Goal: Task Accomplishment & Management: Use online tool/utility

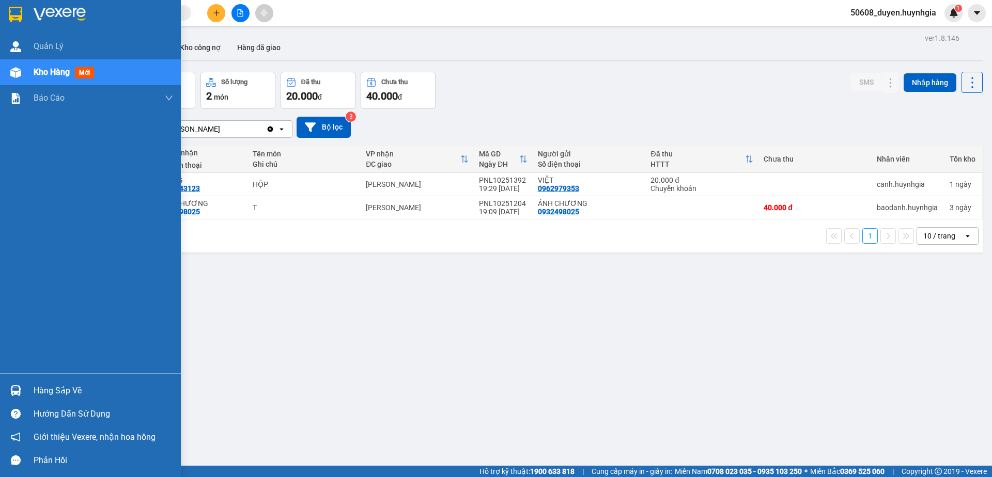
click at [25, 10] on div at bounding box center [16, 14] width 18 height 18
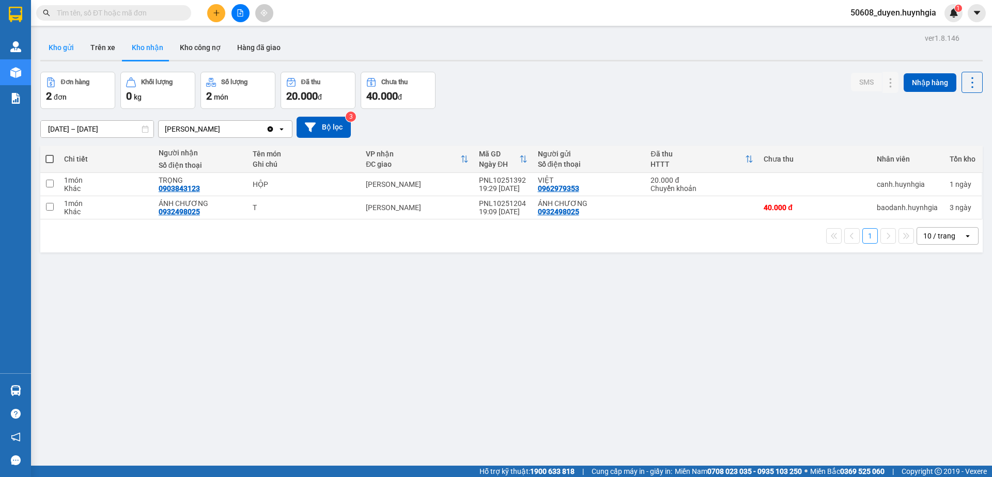
click at [63, 48] on button "Kho gửi" at bounding box center [61, 47] width 42 height 25
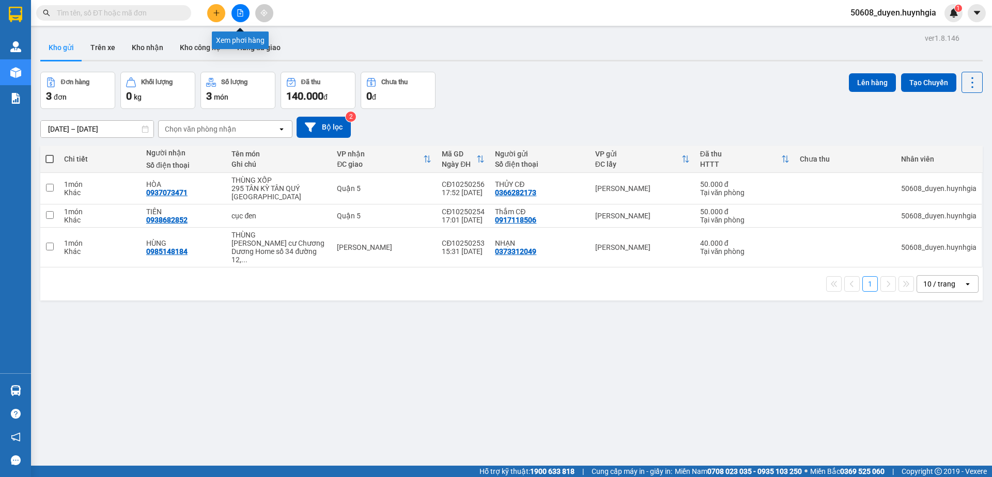
click at [244, 11] on button at bounding box center [240, 13] width 18 height 18
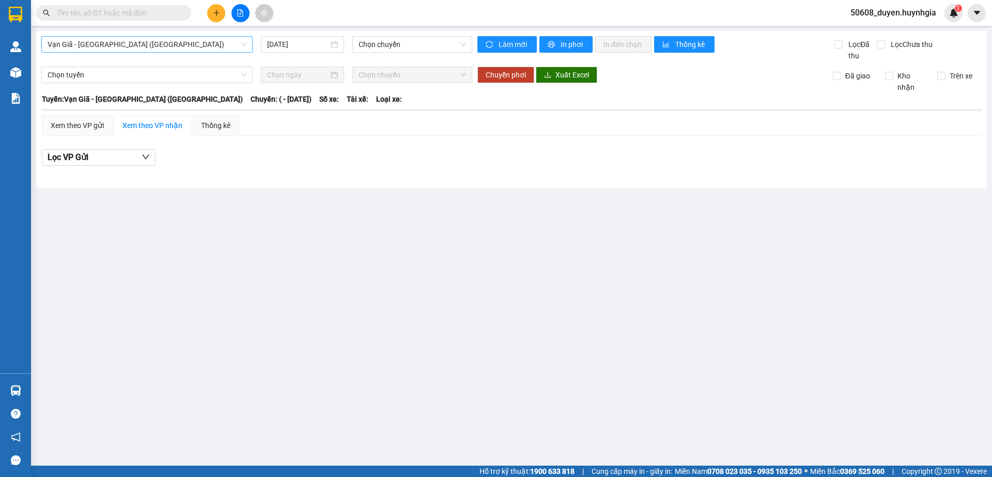
click at [184, 42] on span "Vạn Giã - [GEOGRAPHIC_DATA] ([GEOGRAPHIC_DATA])" at bounding box center [147, 44] width 199 height 15
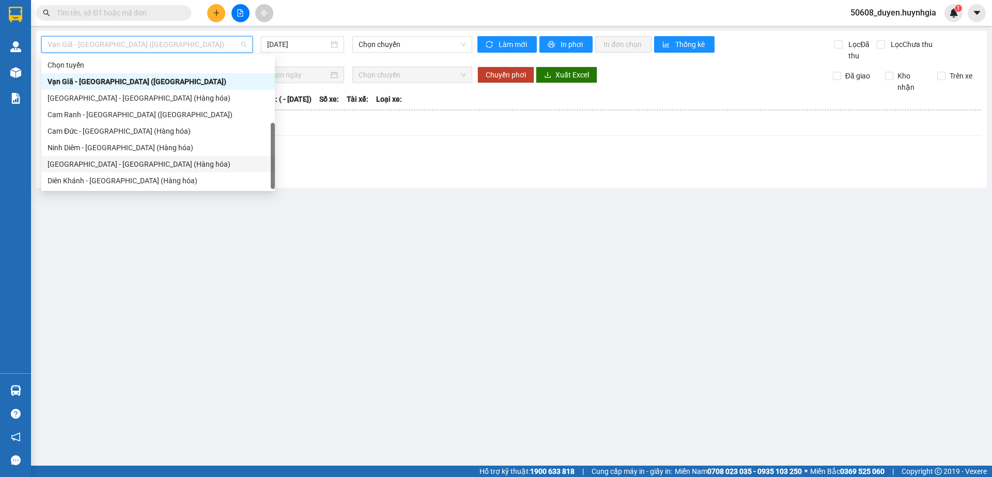
scroll to position [33, 0]
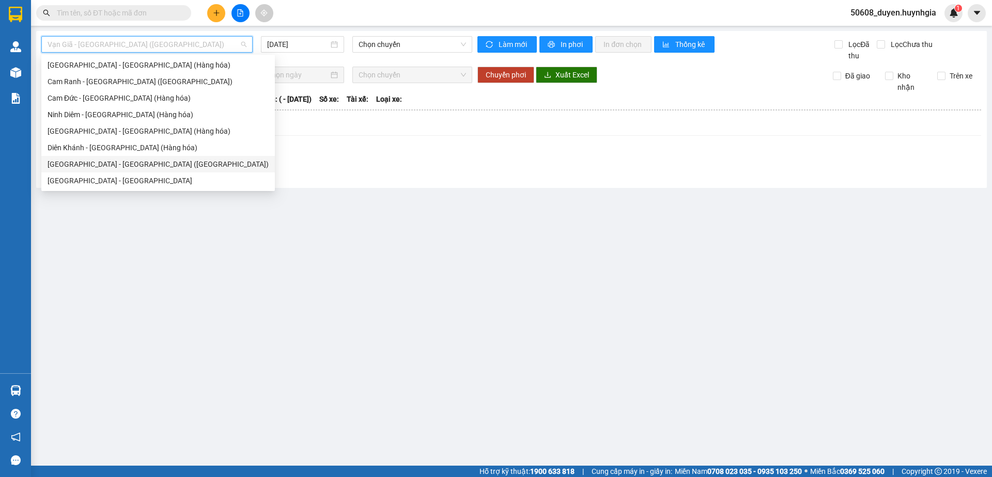
click at [130, 165] on div "[GEOGRAPHIC_DATA] - [GEOGRAPHIC_DATA] ([GEOGRAPHIC_DATA])" at bounding box center [158, 164] width 221 height 11
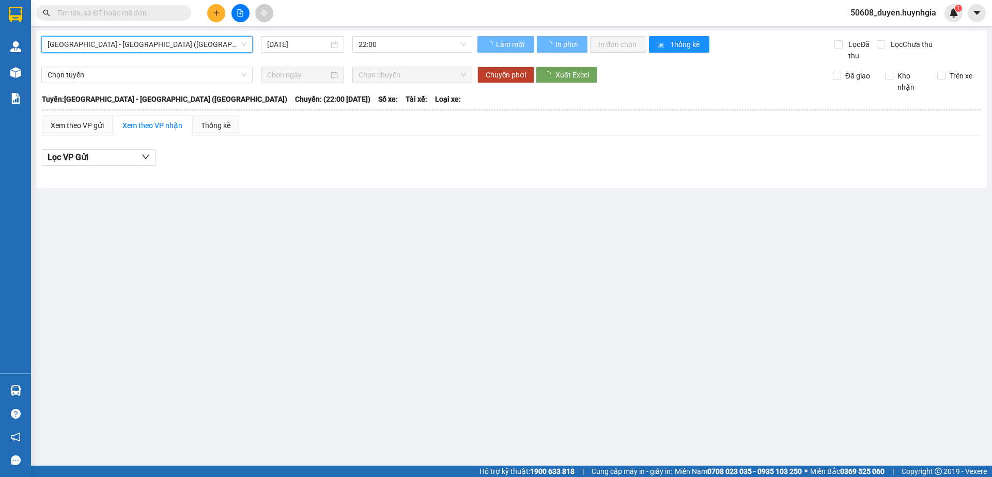
scroll to position [0, 0]
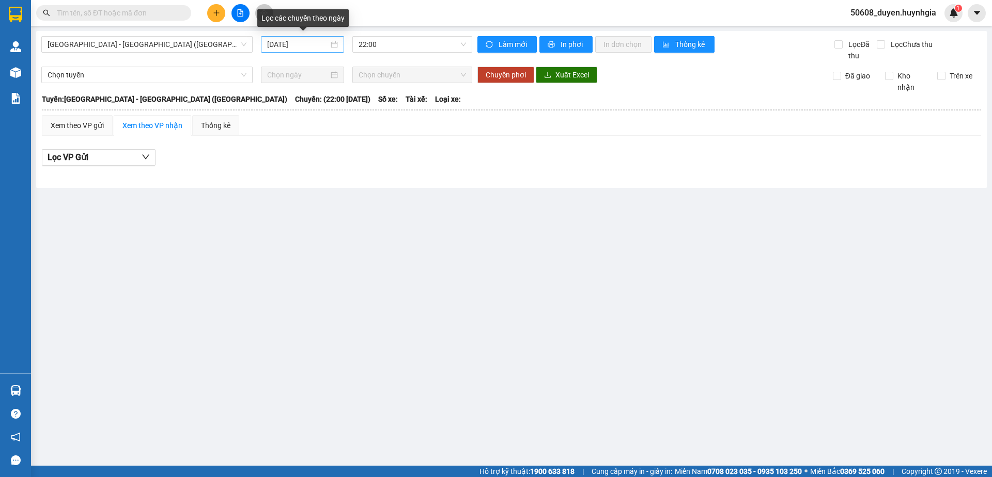
click at [334, 45] on div "[DATE]" at bounding box center [302, 44] width 71 height 11
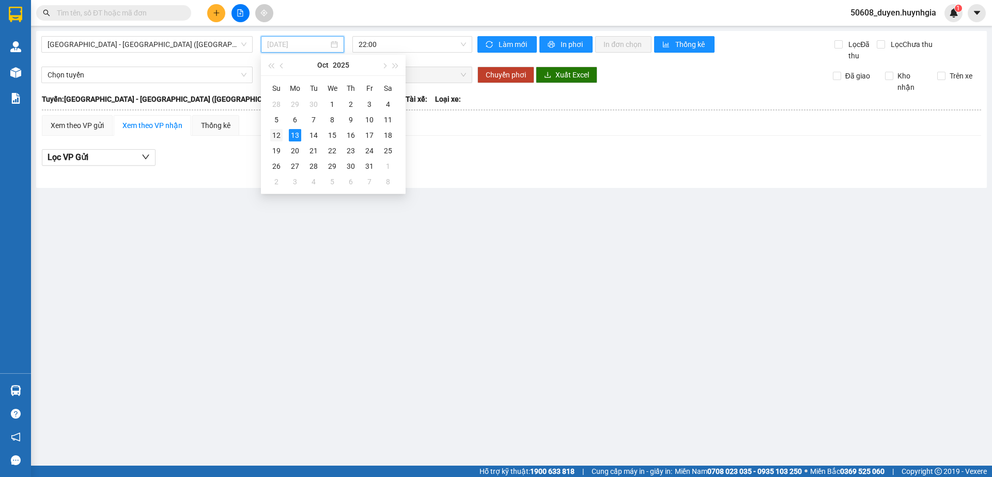
click at [273, 136] on div "12" at bounding box center [276, 135] width 12 height 12
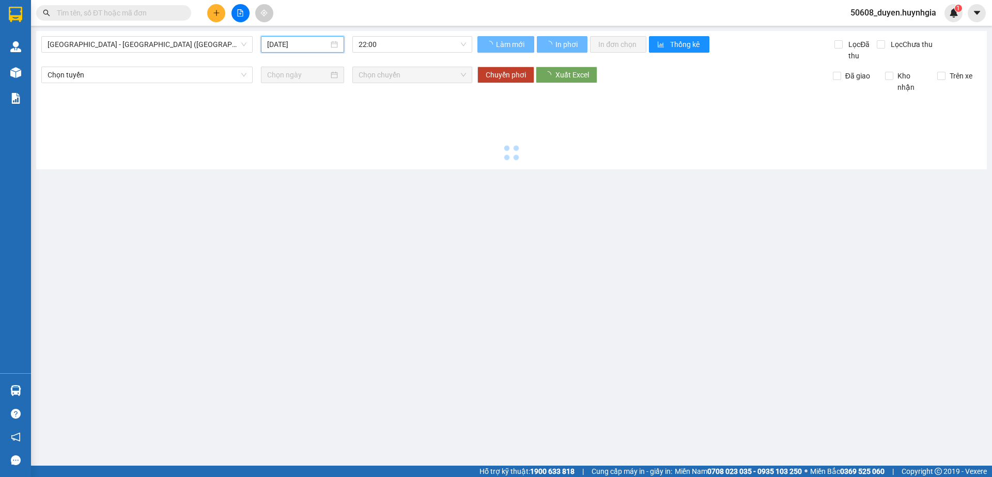
type input "[DATE]"
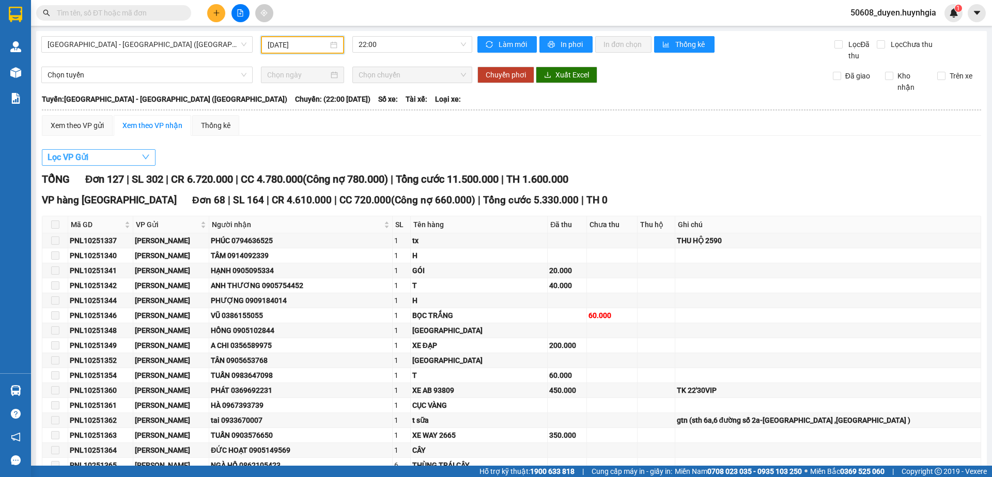
click at [101, 154] on button "Lọc VP Gửi" at bounding box center [99, 157] width 114 height 17
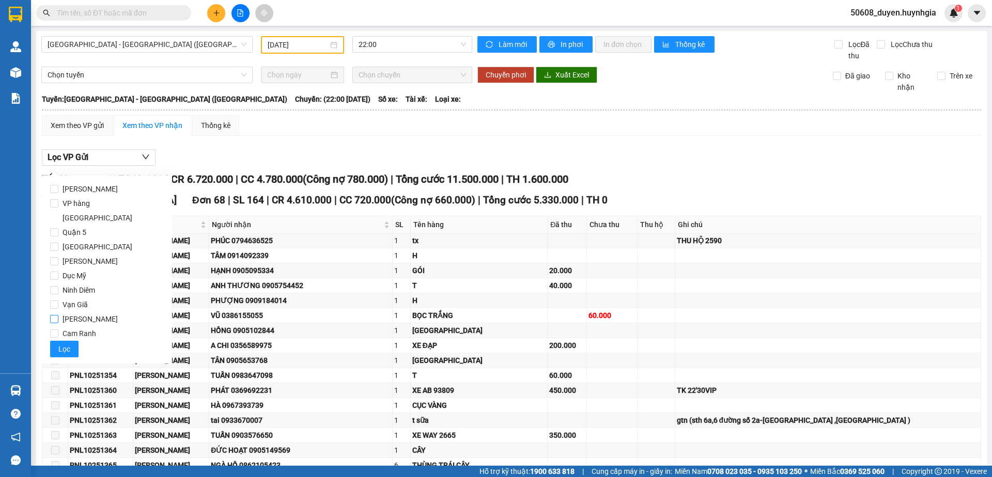
click at [82, 312] on span "[PERSON_NAME]" at bounding box center [90, 319] width 64 height 14
click at [58, 315] on input "[PERSON_NAME]" at bounding box center [54, 319] width 8 height 8
checkbox input "true"
click at [70, 341] on button "Lọc" at bounding box center [64, 349] width 28 height 17
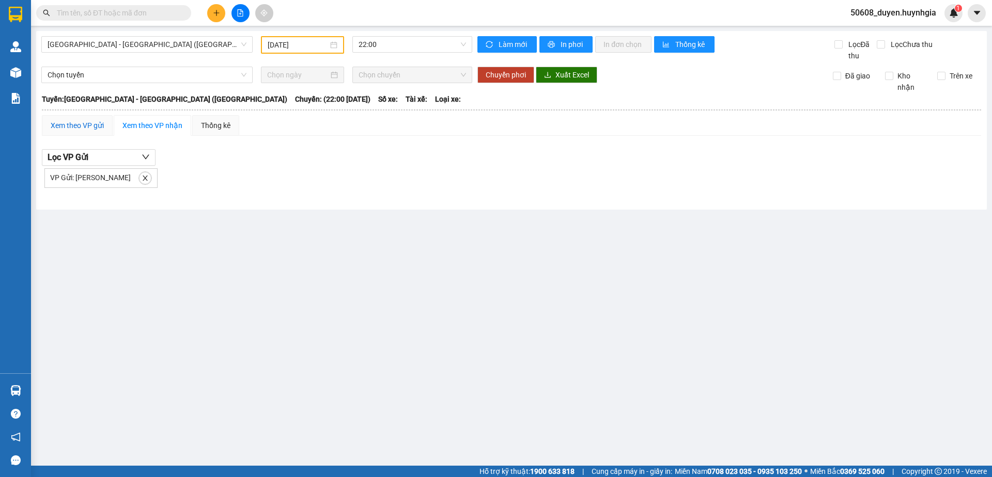
click at [93, 127] on div "Xem theo VP gửi" at bounding box center [77, 125] width 53 height 11
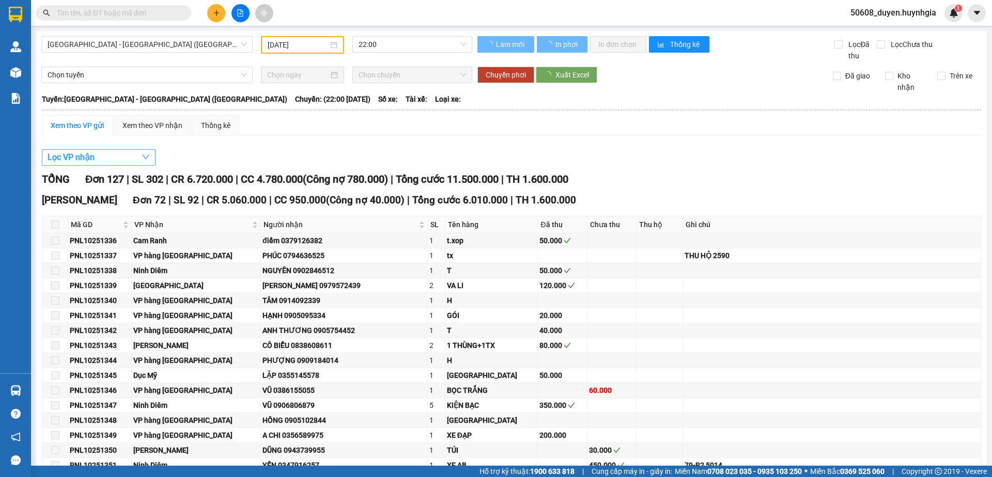
click at [98, 159] on button "Lọc VP nhận" at bounding box center [99, 157] width 114 height 17
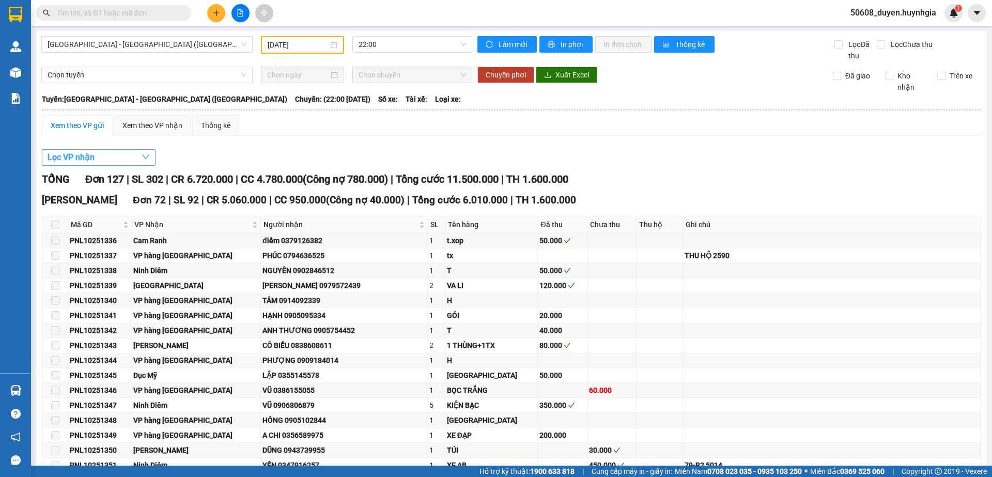
click at [126, 161] on button "Lọc VP nhận" at bounding box center [99, 157] width 114 height 17
click at [117, 159] on button "Lọc VP nhận" at bounding box center [99, 157] width 114 height 17
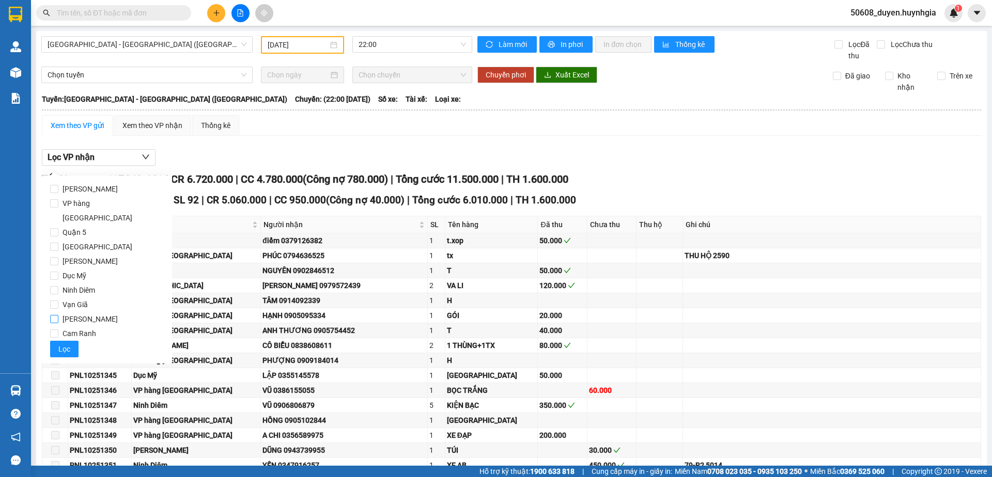
click at [76, 312] on span "[PERSON_NAME]" at bounding box center [90, 319] width 64 height 14
click at [58, 315] on input "[PERSON_NAME]" at bounding box center [54, 319] width 8 height 8
checkbox input "true"
click at [68, 343] on span "Lọc" at bounding box center [64, 348] width 12 height 11
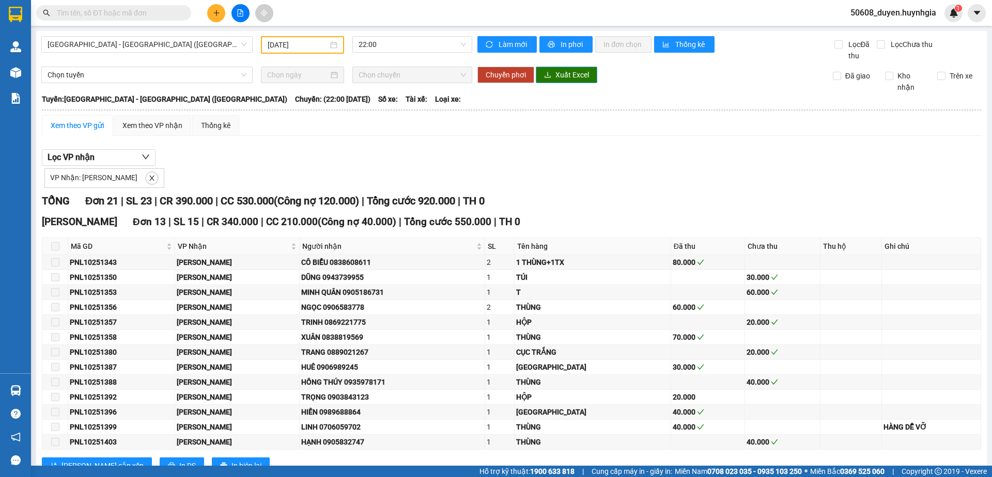
click at [555, 72] on span "Xuất Excel" at bounding box center [572, 74] width 34 height 11
